Goal: Task Accomplishment & Management: Manage account settings

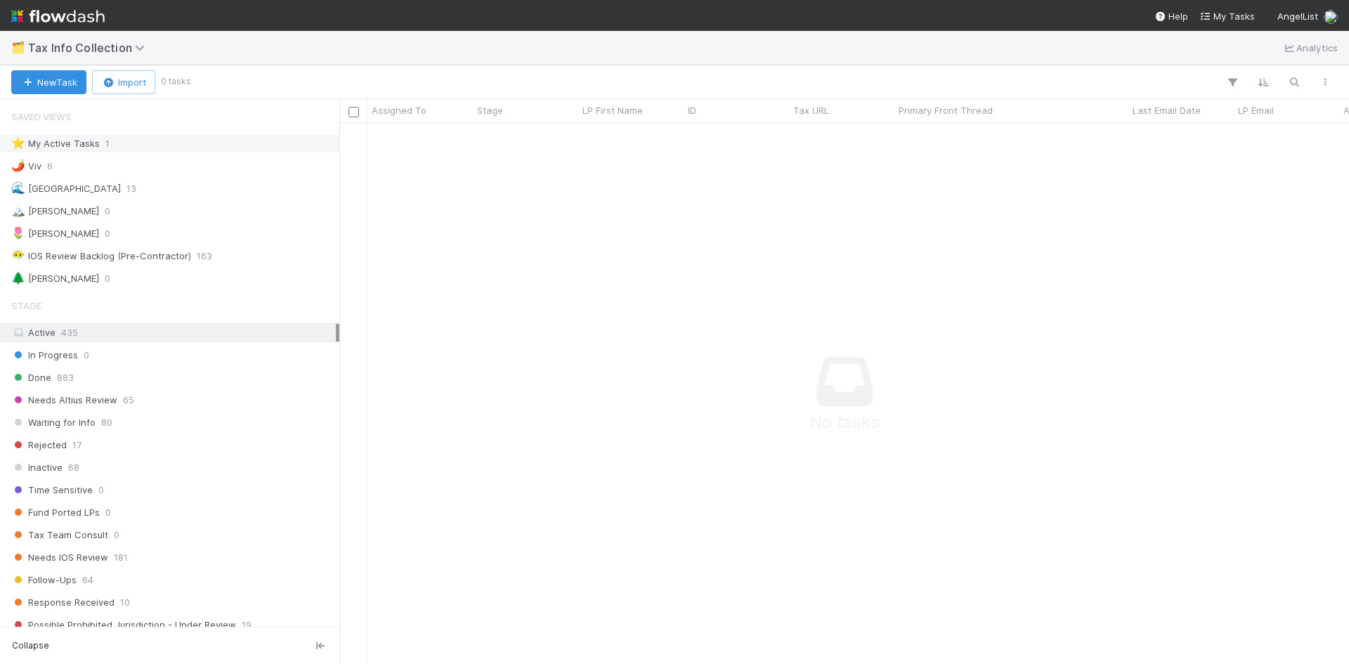
click at [81, 141] on div "⭐ My Active Tasks" at bounding box center [55, 144] width 89 height 18
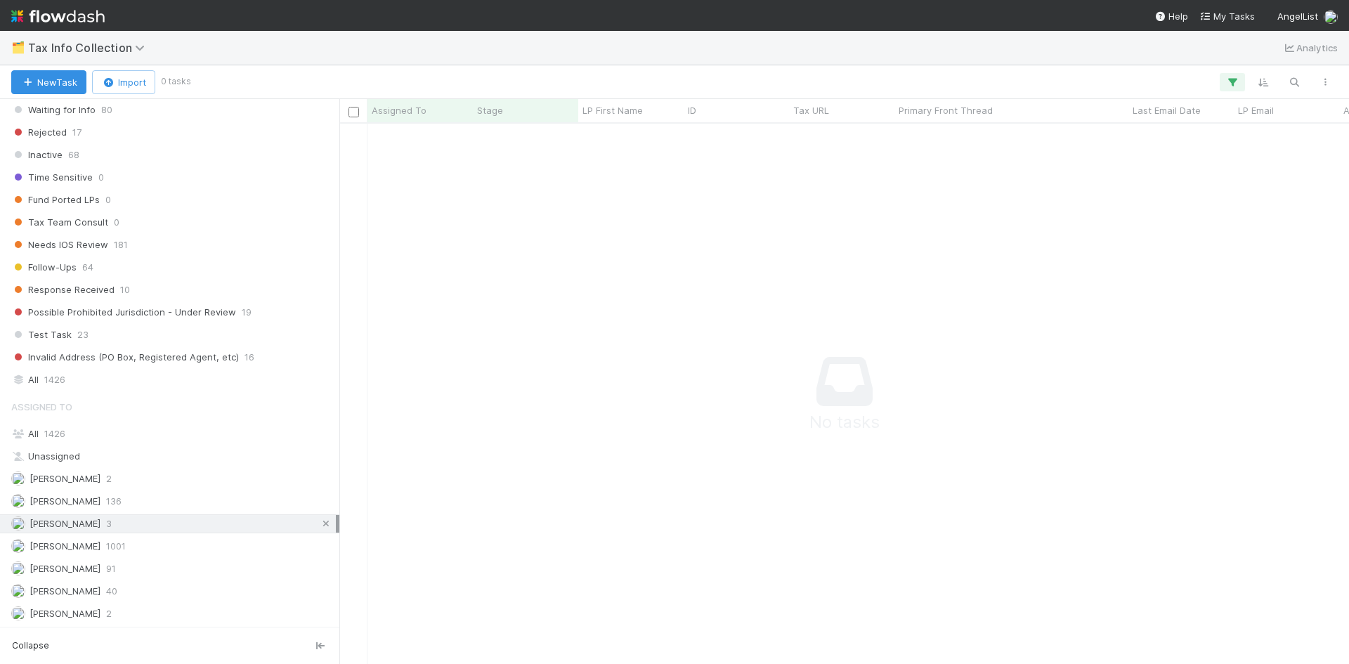
click at [319, 521] on icon at bounding box center [326, 523] width 14 height 9
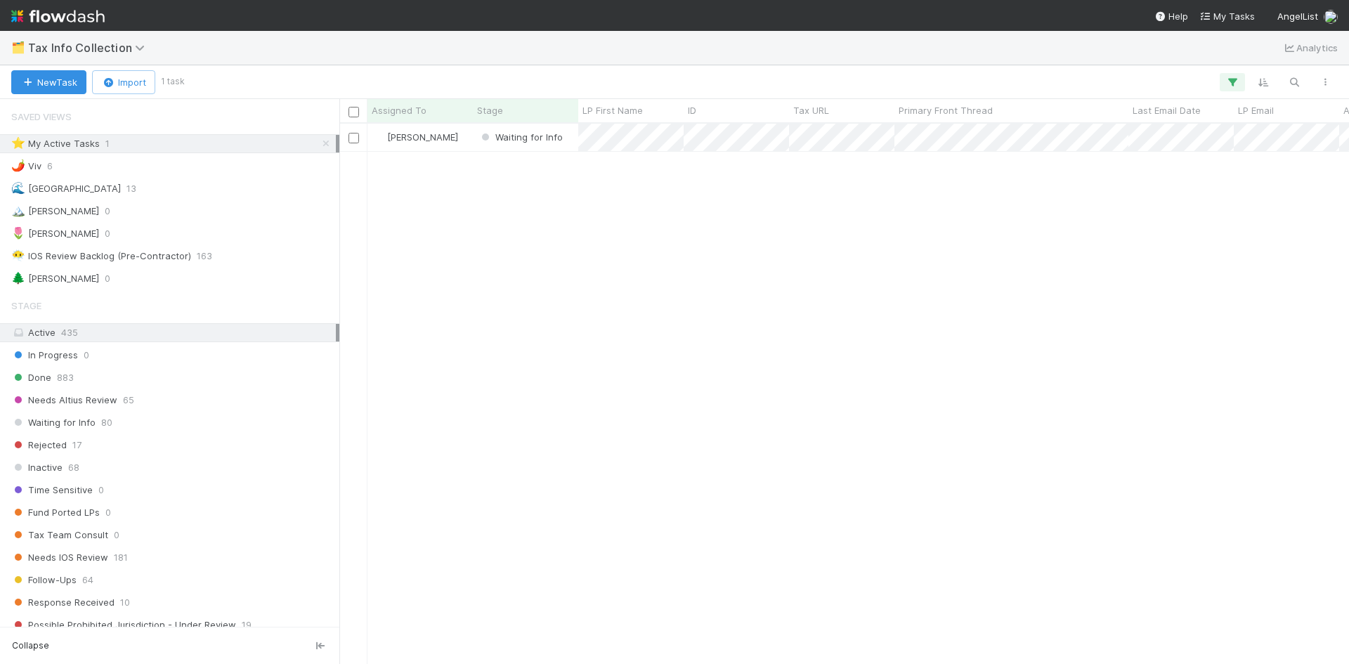
scroll to position [530, 999]
click at [178, 147] on div "⭐ My Active Tasks 1" at bounding box center [173, 144] width 325 height 18
